Goal: Navigation & Orientation: Find specific page/section

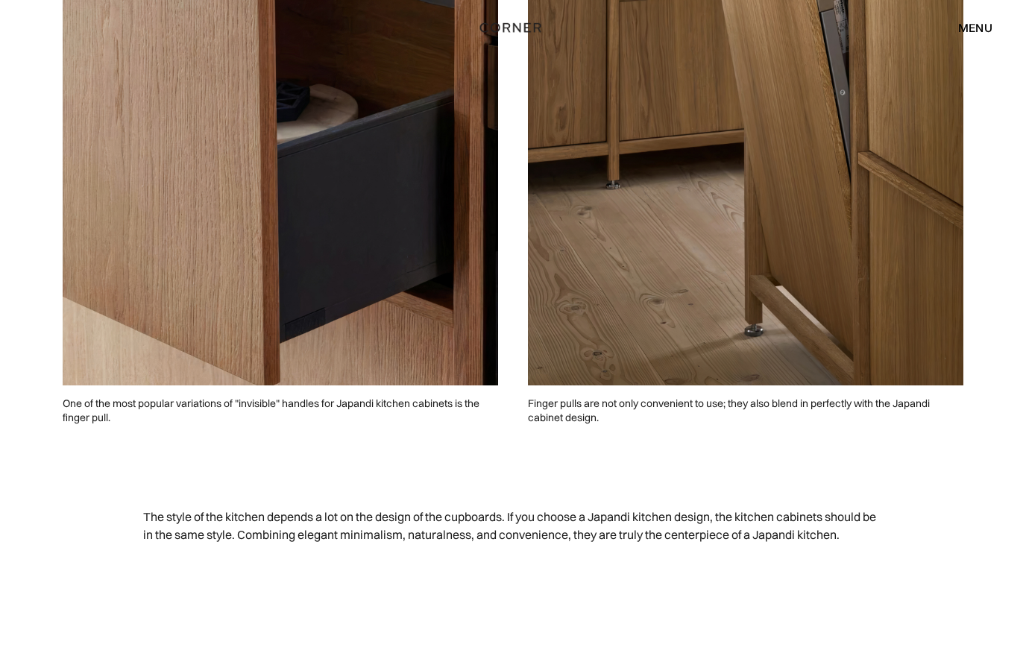
scroll to position [4350, 0]
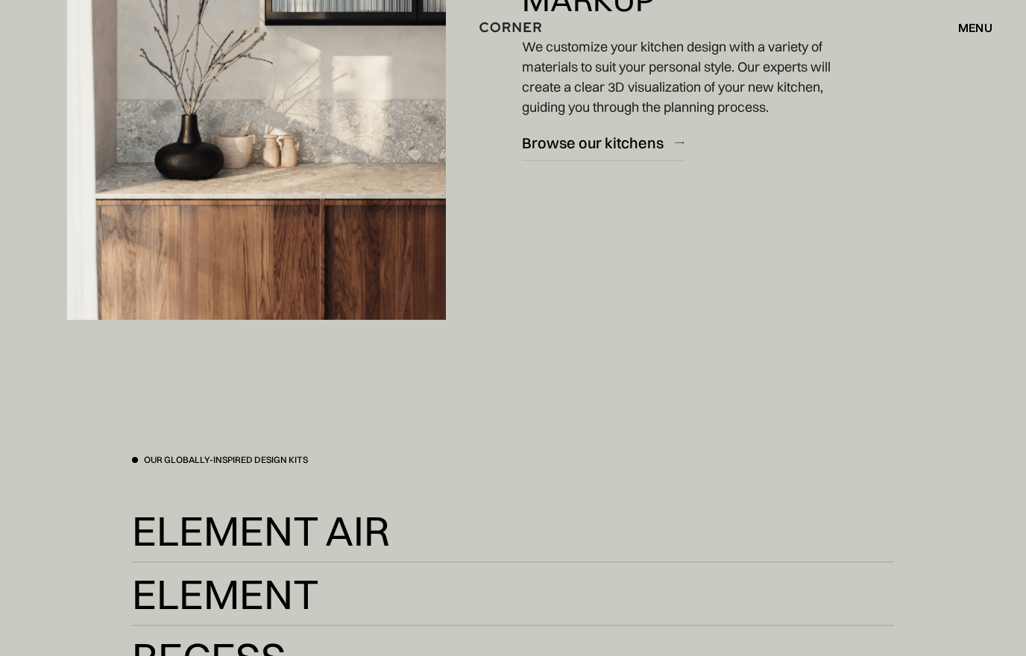
scroll to position [2756, 0]
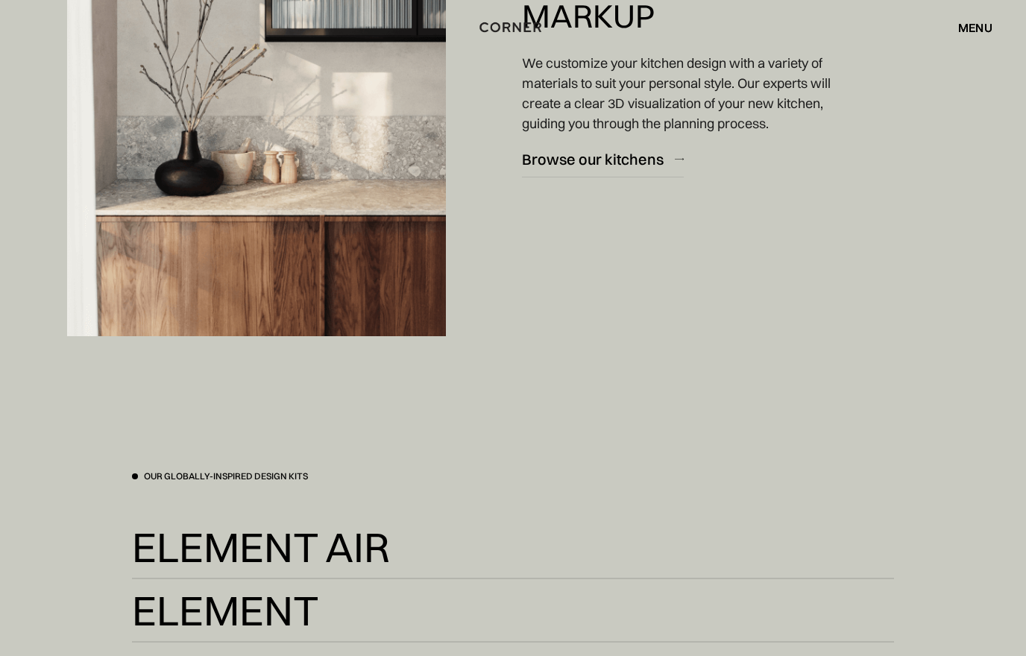
click at [615, 155] on div "Browse our kitchens" at bounding box center [593, 160] width 142 height 20
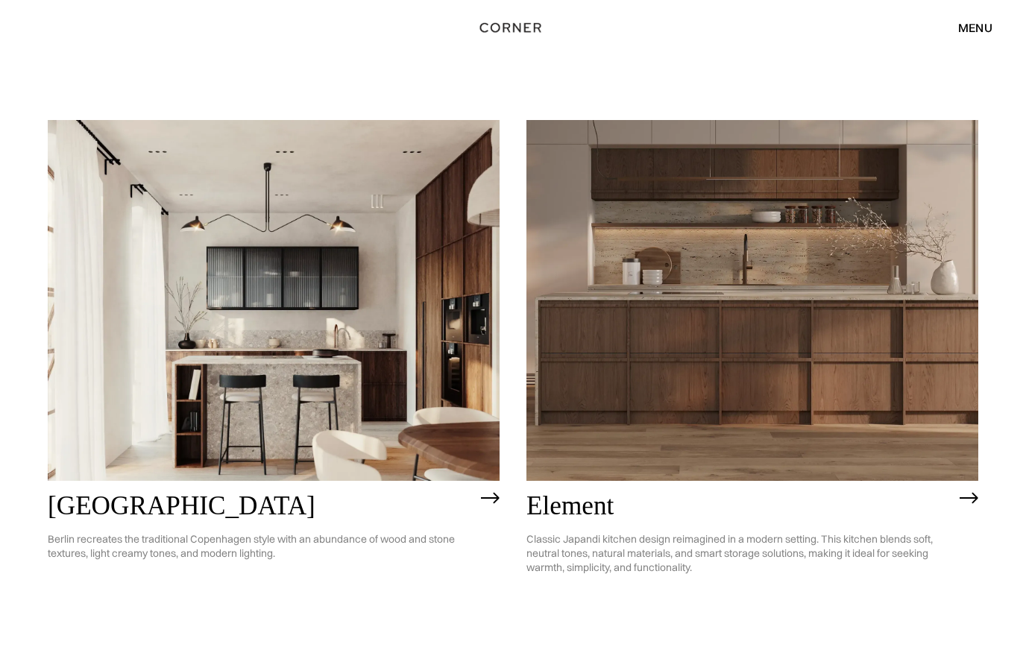
scroll to position [670, 0]
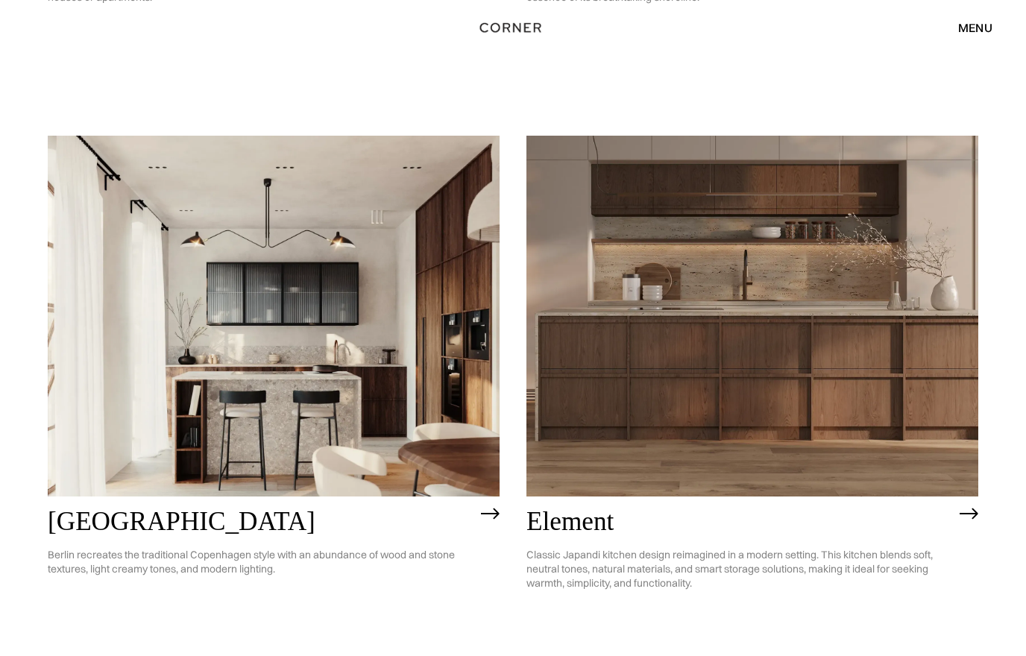
click at [891, 301] on img at bounding box center [752, 317] width 452 height 362
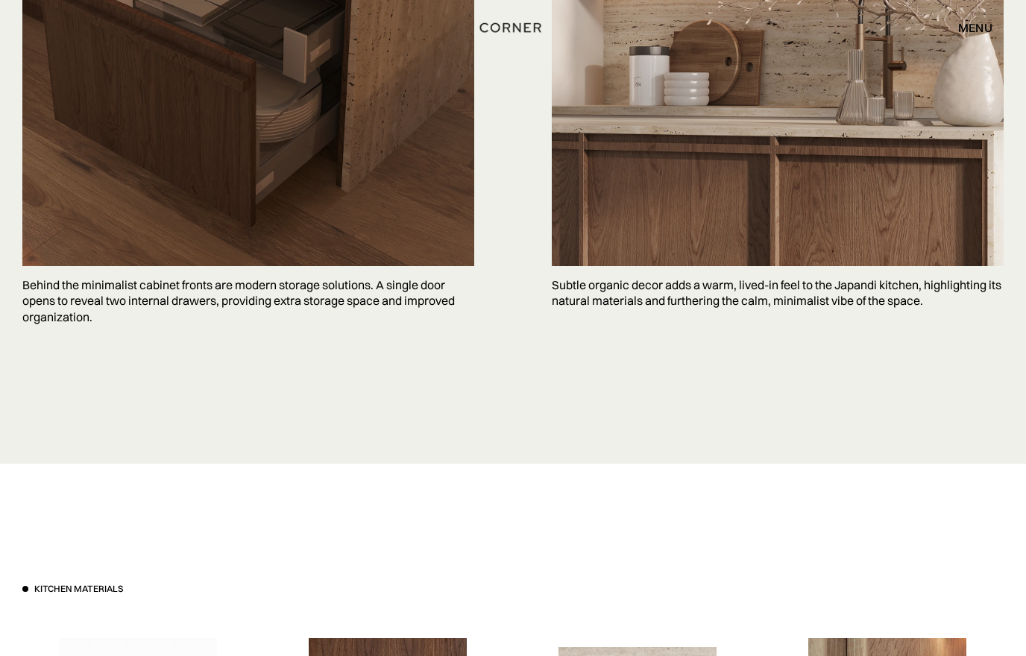
scroll to position [4065, 0]
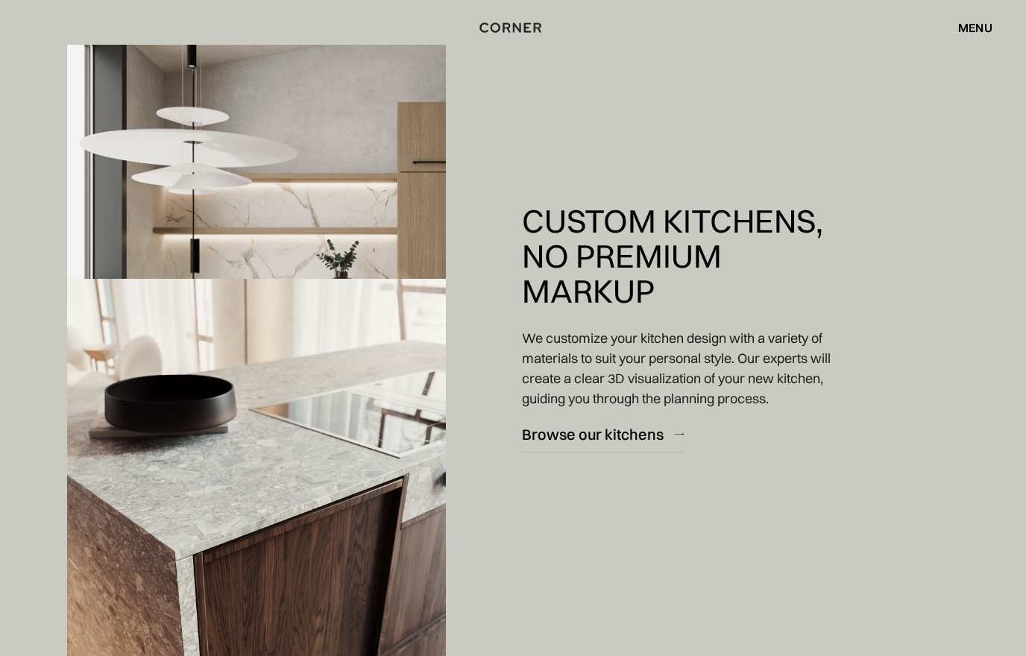
scroll to position [1594, 0]
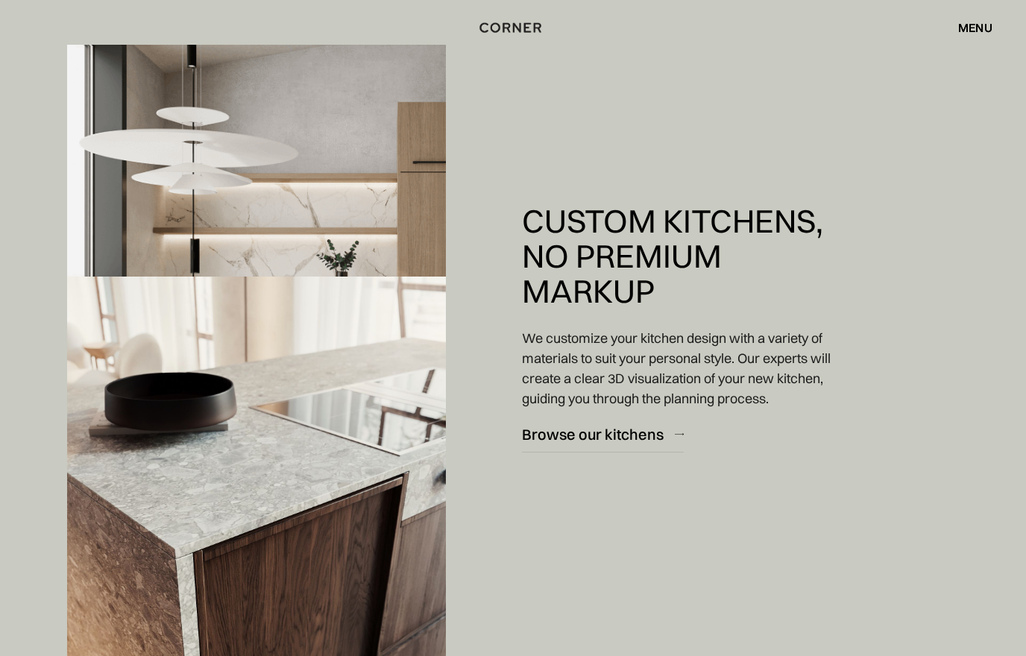
click at [606, 427] on div "Browse our kitchens" at bounding box center [593, 434] width 142 height 20
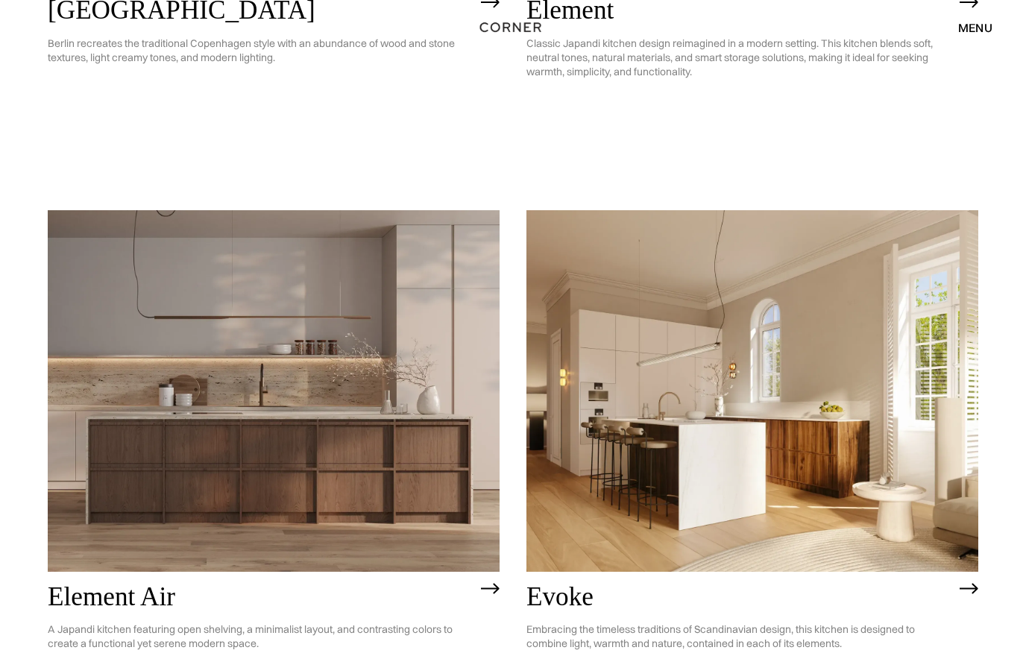
scroll to position [1182, 0]
click at [331, 474] on img at bounding box center [274, 391] width 452 height 362
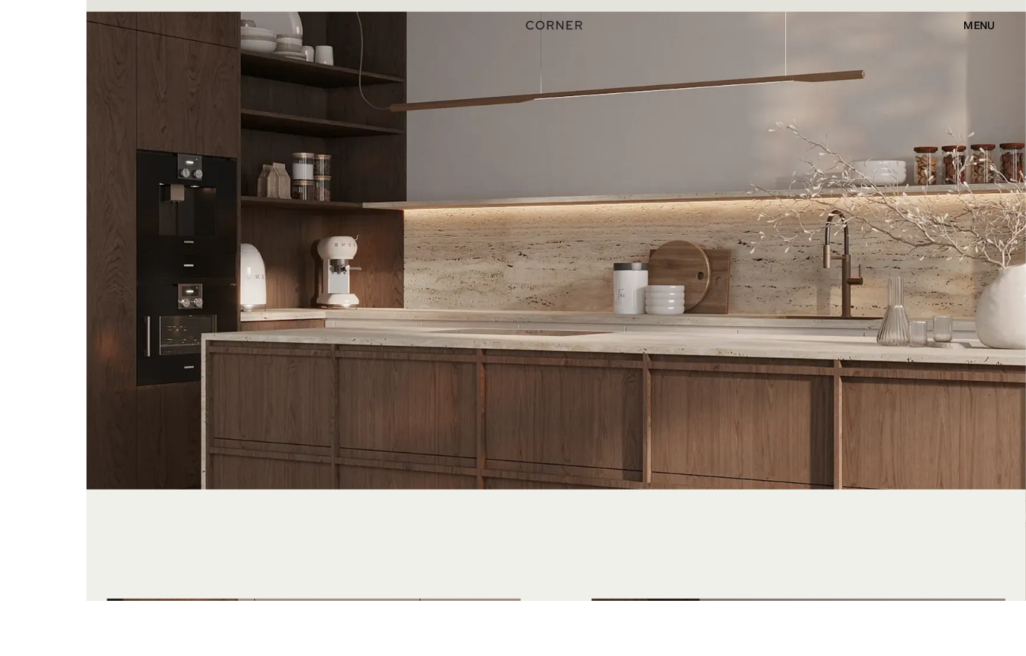
scroll to position [3125, 0]
